Goal: Book appointment/travel/reservation

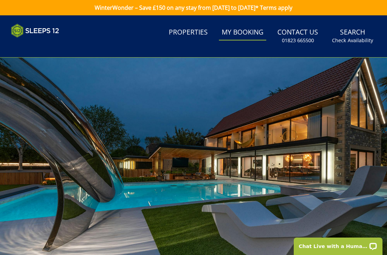
click at [192, 35] on link "Properties" at bounding box center [188, 33] width 45 height 16
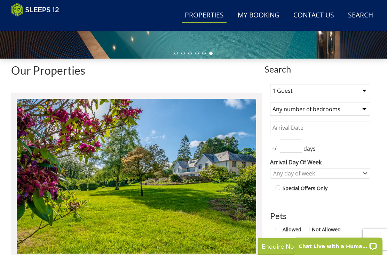
scroll to position [205, 0]
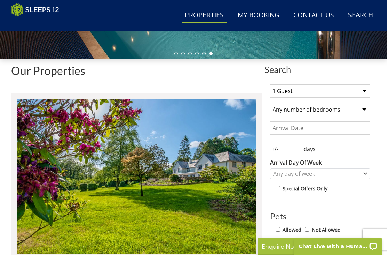
click at [361, 90] on select "1 Guest 2 Guests 3 Guests 4 Guests 5 Guests 6 Guests 7 Guests 8 Guests 9 Guests…" at bounding box center [320, 90] width 100 height 13
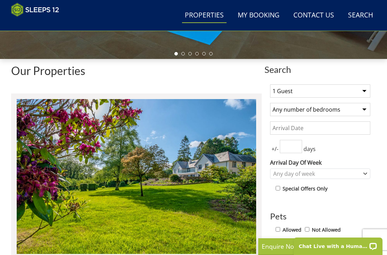
select select "24"
click at [360, 113] on select "Any number of bedrooms 1 Bedroom 2 Bedrooms 3 Bedrooms 4 Bedrooms 5 Bedrooms 6 …" at bounding box center [320, 109] width 100 height 13
select select "11"
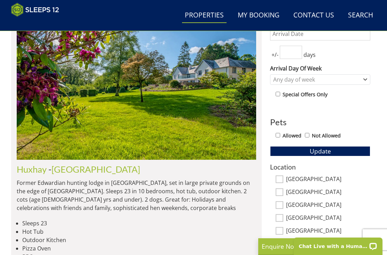
scroll to position [283, 0]
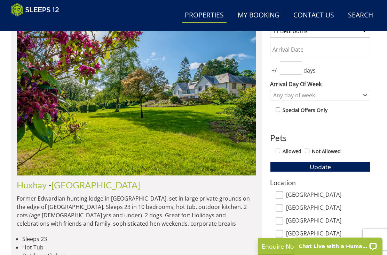
click at [318, 164] on span "Update" at bounding box center [320, 166] width 21 height 8
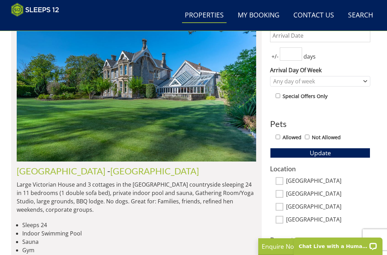
scroll to position [292, 0]
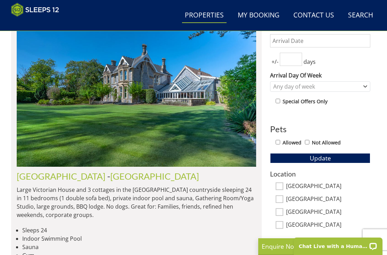
click at [57, 175] on link "[GEOGRAPHIC_DATA]" at bounding box center [61, 176] width 89 height 10
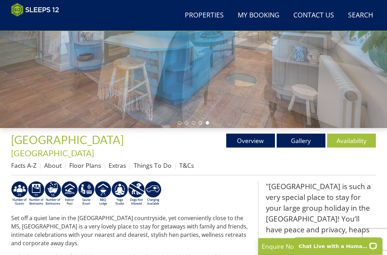
scroll to position [117, 0]
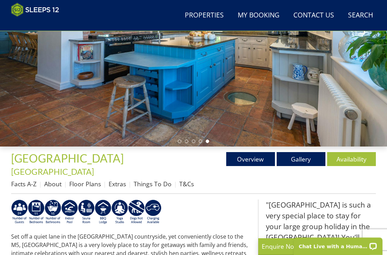
click at [306, 159] on link "Gallery" at bounding box center [301, 159] width 49 height 14
select select "24"
select select "11"
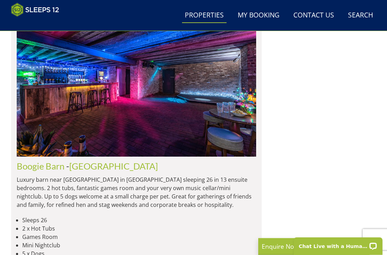
scroll to position [866, 0]
click at [114, 167] on link "[GEOGRAPHIC_DATA]" at bounding box center [113, 166] width 89 height 10
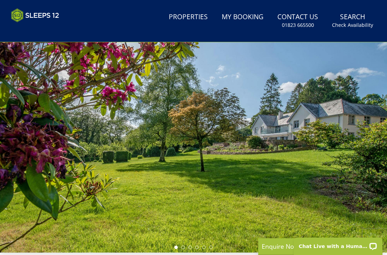
select select "24"
select select "11"
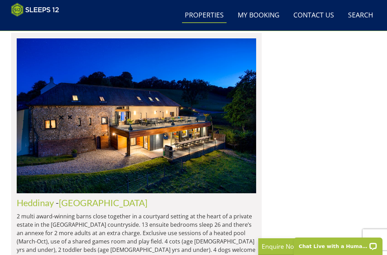
scroll to position [1107, 0]
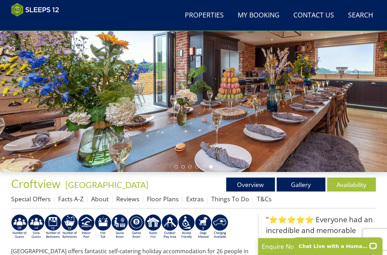
scroll to position [92, 0]
click at [302, 184] on link "Gallery" at bounding box center [301, 184] width 49 height 14
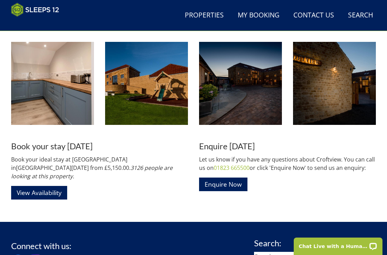
scroll to position [1392, 0]
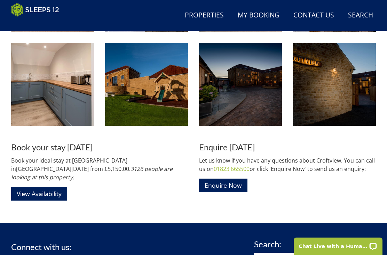
click at [40, 187] on link "View Availability" at bounding box center [39, 194] width 56 height 14
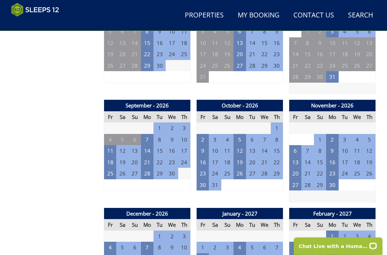
scroll to position [636, 0]
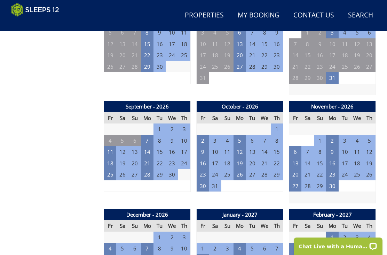
click at [111, 146] on td "11" at bounding box center [110, 151] width 13 height 11
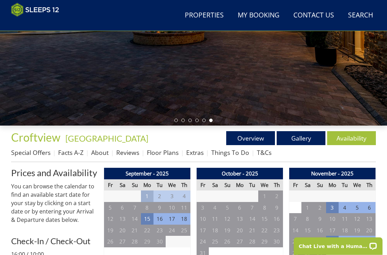
scroll to position [138, 0]
click at [255, 142] on link "Overview" at bounding box center [250, 138] width 49 height 14
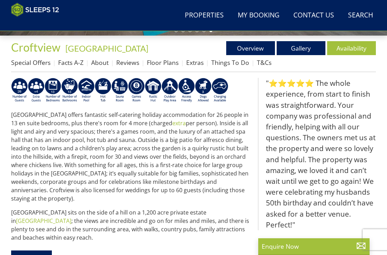
scroll to position [228, 0]
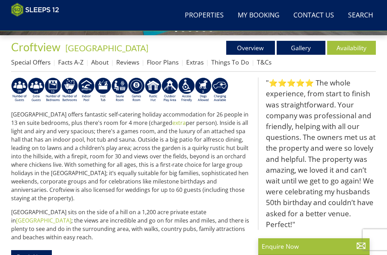
click at [163, 63] on link "Floor Plans" at bounding box center [163, 62] width 32 height 8
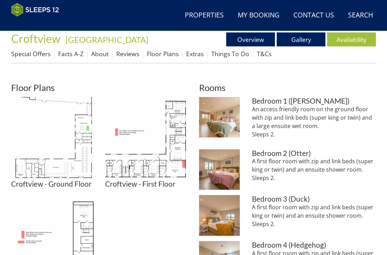
scroll to position [237, 0]
click at [74, 164] on img at bounding box center [52, 138] width 83 height 83
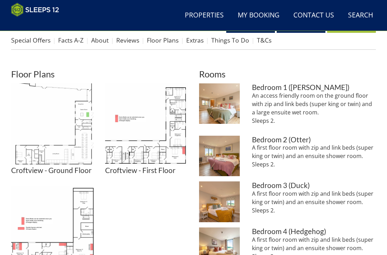
scroll to position [249, 0]
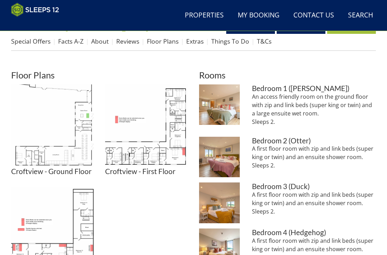
click at [76, 160] on img at bounding box center [52, 125] width 83 height 83
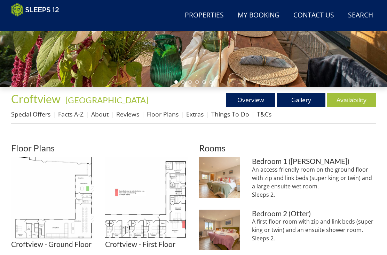
scroll to position [176, 0]
click at [262, 100] on link "Overview" at bounding box center [250, 100] width 49 height 14
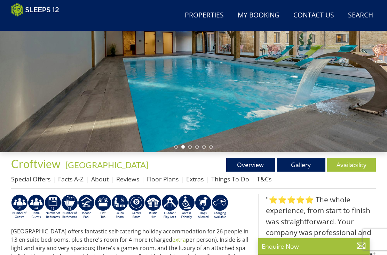
scroll to position [110, 0]
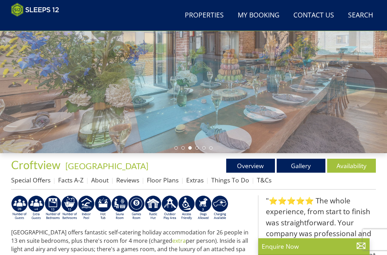
click at [297, 165] on link "Gallery" at bounding box center [301, 166] width 49 height 14
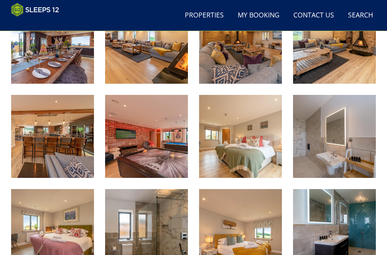
scroll to position [681, 0]
click at [65, 157] on img at bounding box center [52, 136] width 83 height 83
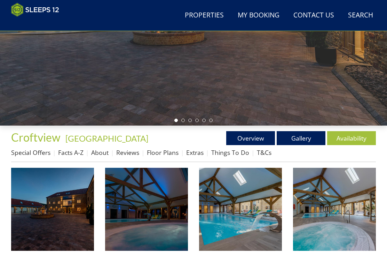
scroll to position [137, 0]
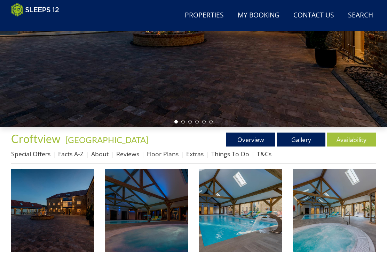
click at [351, 141] on link "Availability" at bounding box center [352, 139] width 49 height 14
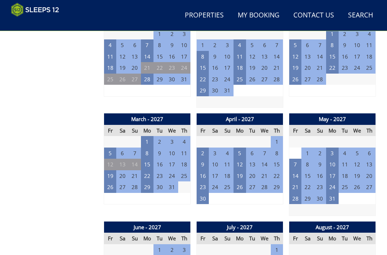
scroll to position [839, 0]
click at [204, 147] on td "2" at bounding box center [203, 152] width 13 height 11
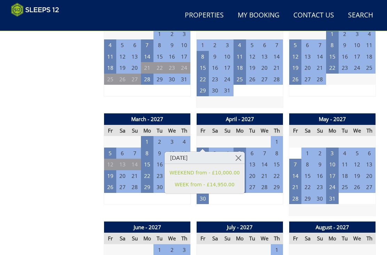
click at [160, 199] on div "March - 2027 Fr Sa Su Mo Tu We Th 26 27 28 1 2 3 4 5 6 7 8 9 10 11 12 13" at bounding box center [147, 164] width 87 height 102
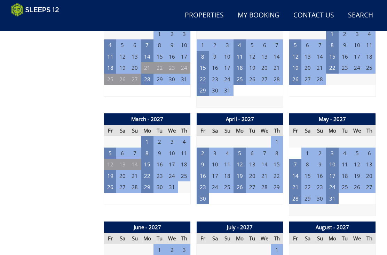
click at [207, 170] on td "16" at bounding box center [203, 175] width 13 height 11
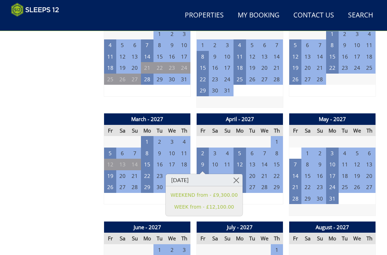
click at [150, 198] on div "March - 2027 Fr Sa Su Mo Tu We Th 26 27 28 1 2 3 4 5 6 7 8 9 10 11 12 13" at bounding box center [147, 164] width 87 height 102
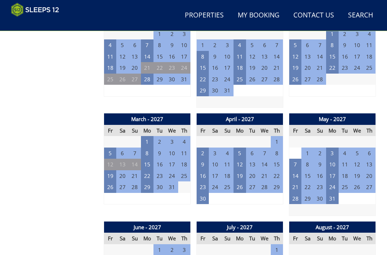
click at [205, 181] on td "23" at bounding box center [203, 186] width 13 height 11
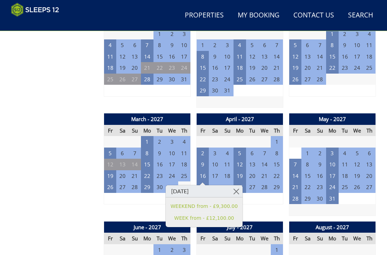
click at [153, 199] on div "March - 2027 Fr Sa Su Mo Tu We Th 26 27 28 1 2 3 4 5 6 7 8 9 10 11 12 13" at bounding box center [147, 164] width 87 height 102
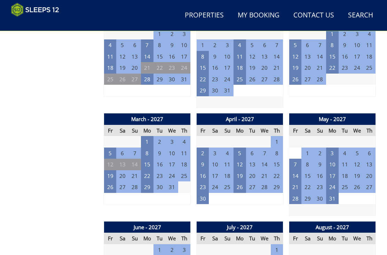
click at [205, 193] on td "30" at bounding box center [203, 198] width 13 height 11
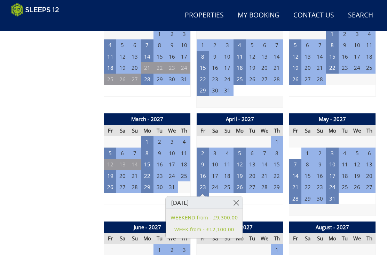
click at [156, 196] on div "March - 2027 Fr Sa Su Mo Tu We Th 26 27 28 1 2 3 4 5 6 7 8 9 10 11 12 13" at bounding box center [147, 164] width 87 height 102
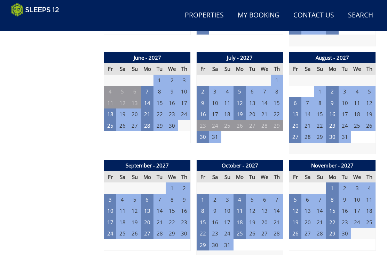
scroll to position [1009, 0]
click at [298, 131] on td "27" at bounding box center [296, 136] width 13 height 11
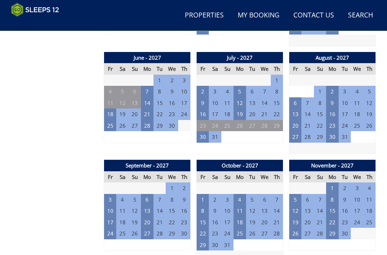
click at [114, 194] on td "3" at bounding box center [110, 199] width 13 height 11
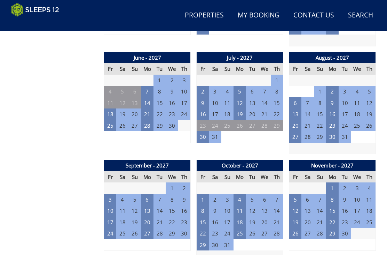
click at [110, 205] on td "10" at bounding box center [110, 210] width 13 height 11
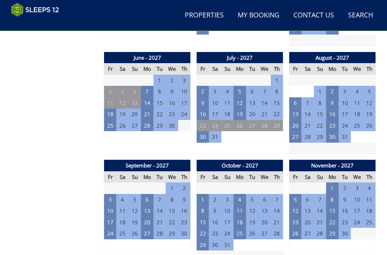
click at [110, 216] on td "17" at bounding box center [110, 221] width 13 height 11
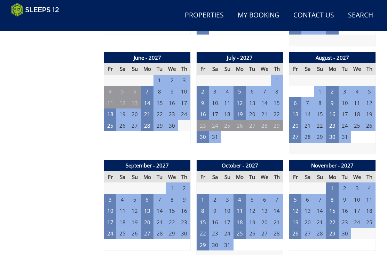
click at [112, 228] on td "24" at bounding box center [110, 233] width 13 height 11
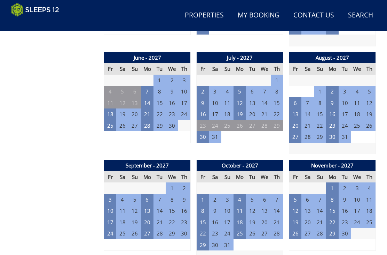
click at [205, 194] on td "1" at bounding box center [203, 199] width 13 height 11
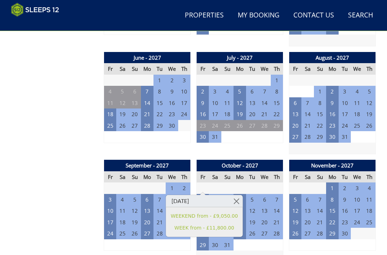
click at [155, 238] on div "September - 2027 Fr Sa Su Mo Tu We Th 27 28 29 30 31 1 2 3 4 5 6 7 8 9 10 11" at bounding box center [147, 211] width 87 height 102
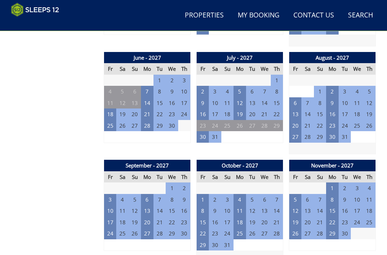
click at [203, 205] on td "8" at bounding box center [203, 210] width 13 height 11
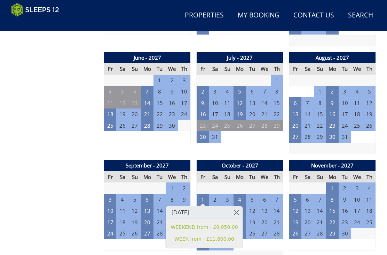
click at [145, 238] on div "September - 2027 Fr Sa Su Mo Tu We Th 27 28 29 30 31 1 2 3 4 5 6 7 8 9 10 11" at bounding box center [147, 211] width 87 height 102
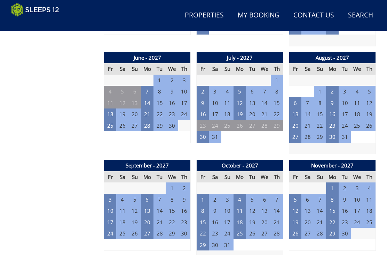
click at [298, 194] on td "5" at bounding box center [296, 199] width 13 height 11
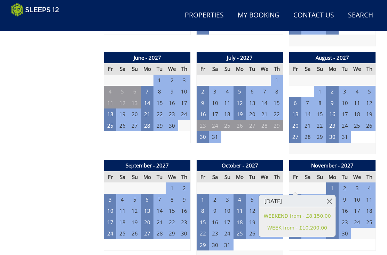
click at [226, 250] on td at bounding box center [240, 255] width 87 height 11
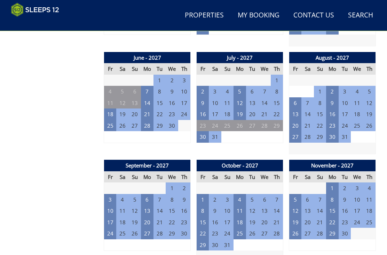
click at [206, 239] on td "29" at bounding box center [203, 244] width 13 height 11
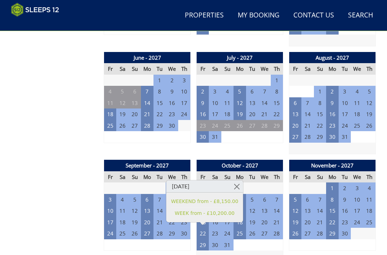
click at [262, 250] on td at bounding box center [240, 255] width 87 height 11
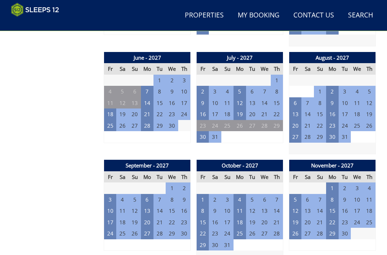
click at [204, 228] on td "22" at bounding box center [203, 233] width 13 height 11
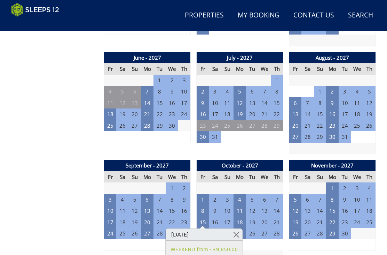
click at [264, 250] on td at bounding box center [240, 255] width 87 height 11
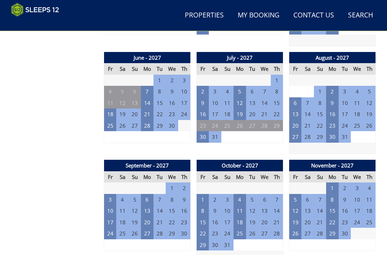
click at [204, 216] on td "15" at bounding box center [203, 221] width 13 height 11
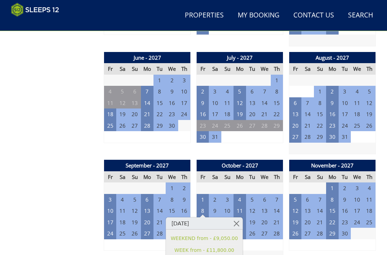
click at [265, 250] on td at bounding box center [240, 255] width 87 height 11
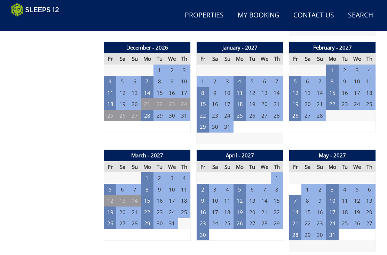
scroll to position [795, 0]
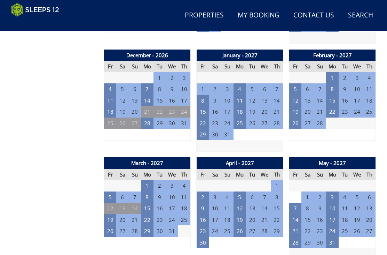
click at [111, 191] on td "5" at bounding box center [110, 196] width 13 height 11
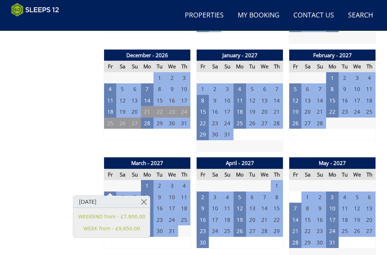
click at [53, 236] on div "Prices and Availability You can browse the calendar to find an available start …" at bounding box center [54, 208] width 87 height 1396
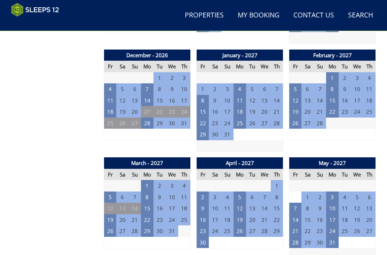
click at [114, 214] on td "19" at bounding box center [110, 219] width 13 height 11
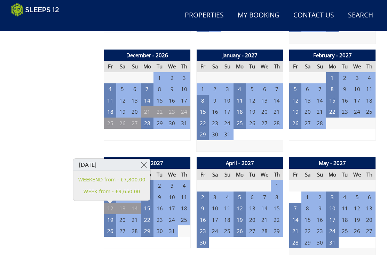
click at [79, 228] on div "Prices and Availability You can browse the calendar to find an available start …" at bounding box center [54, 208] width 87 height 1396
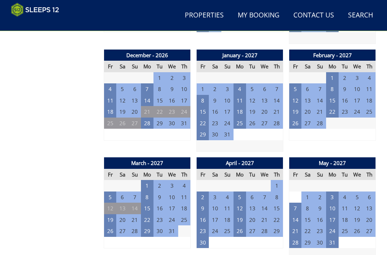
click at [114, 225] on td "26" at bounding box center [110, 230] width 13 height 11
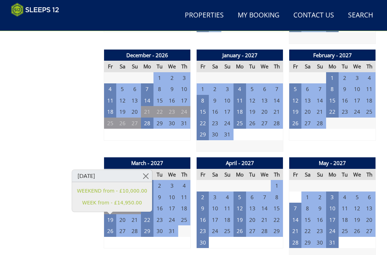
click at [75, 226] on div "Prices and Availability You can browse the calendar to find an available start …" at bounding box center [54, 208] width 87 height 1396
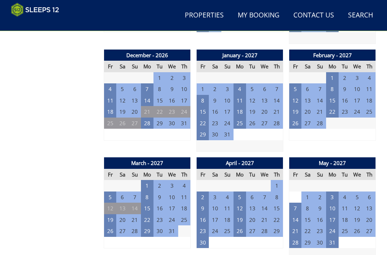
click at [205, 191] on td "2" at bounding box center [203, 196] width 13 height 11
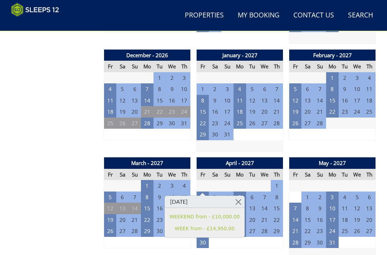
click at [148, 239] on div "March - 2027 Fr Sa Su Mo Tu We Th 26 27 28 1 2 3 4 5 6 7 8 9 10 11 12 13" at bounding box center [147, 208] width 87 height 102
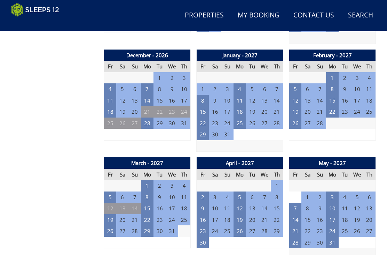
click at [296, 202] on td "7" at bounding box center [296, 207] width 13 height 11
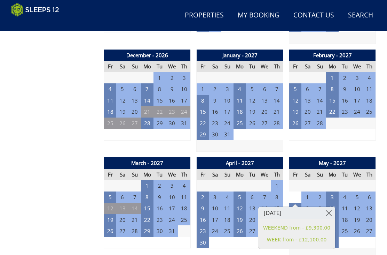
click at [230, 241] on div "April - 2027 Fr Sa Su Mo Tu We Th 26 27 28 29 30 31 1 2 3 4 5 6 7 8 9 10" at bounding box center [240, 208] width 87 height 102
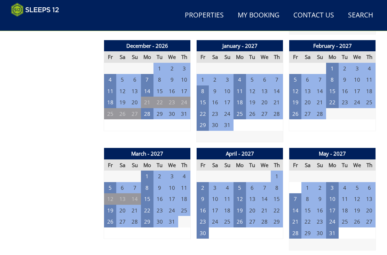
scroll to position [805, 0]
click at [296, 216] on td "21" at bounding box center [296, 221] width 13 height 11
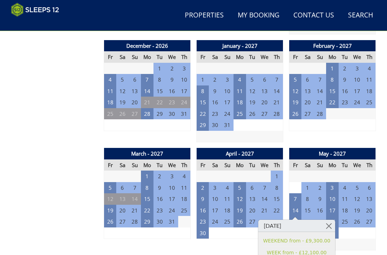
click at [240, 233] on div "April - 2027 Fr Sa Su Mo Tu We Th 26 27 28 29 30 31 1 2 3 4 5 6 7 8 9 10" at bounding box center [240, 199] width 87 height 102
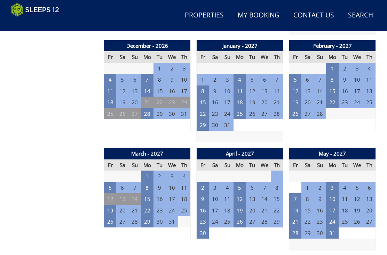
click at [295, 227] on td "28" at bounding box center [296, 232] width 13 height 11
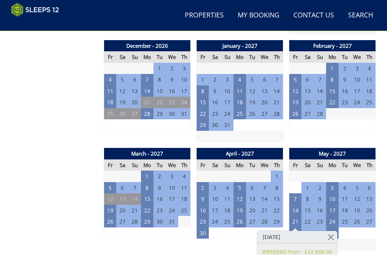
click at [236, 239] on div "September - 2025 Fr Sa Su Mo Tu We Th 29 30 31 1 2 3 4 5 6 7 8 9 10 11 12 13" at bounding box center [240, 199] width 272 height 1396
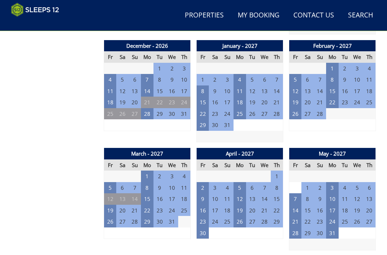
click at [200, 227] on td "30" at bounding box center [203, 232] width 13 height 11
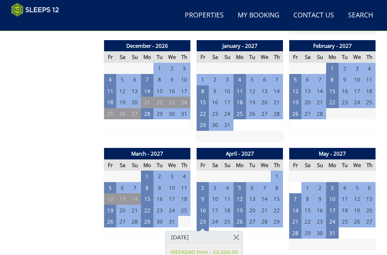
click at [101, 234] on div "Properties [GEOGRAPHIC_DATA] - [GEOGRAPHIC_DATA] Overview Gallery Availability …" at bounding box center [193, 178] width 365 height 1439
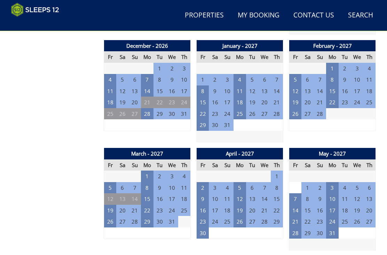
click at [108, 216] on td "26" at bounding box center [110, 221] width 13 height 11
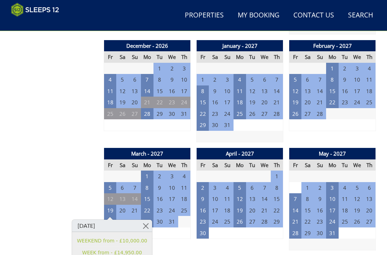
click at [52, 244] on div "Prices and Availability You can browse the calendar to find an available start …" at bounding box center [54, 199] width 87 height 1396
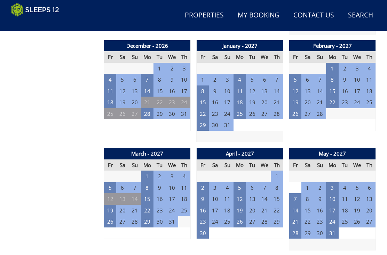
click at [113, 205] on td "19" at bounding box center [110, 210] width 13 height 11
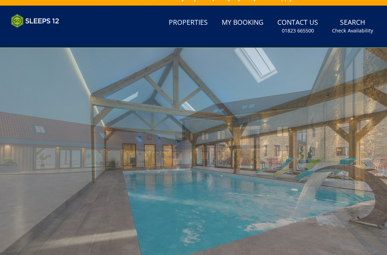
scroll to position [0, 0]
